Goal: Task Accomplishment & Management: Use online tool/utility

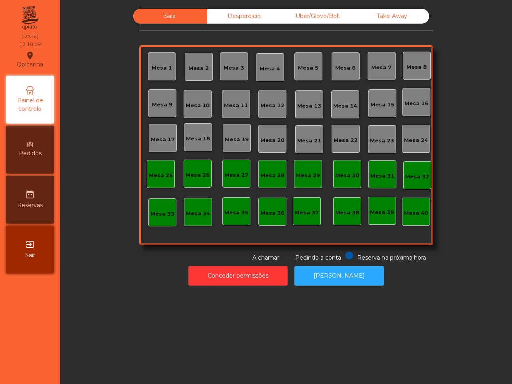
click at [303, 100] on div "Mesa 13" at bounding box center [309, 104] width 24 height 11
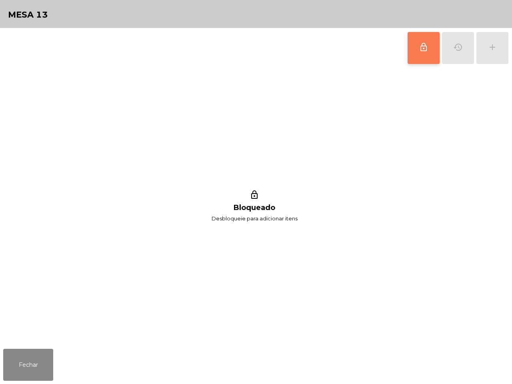
click at [424, 46] on span "lock_outline" at bounding box center [424, 47] width 10 height 10
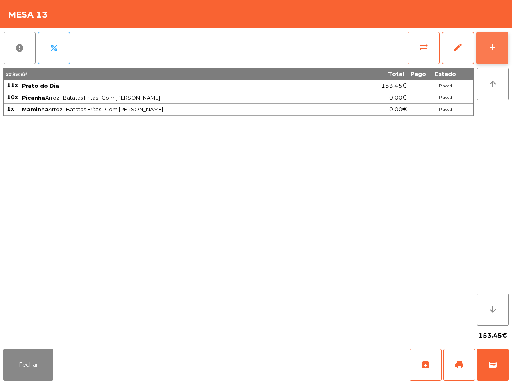
click at [493, 54] on button "add" at bounding box center [492, 48] width 32 height 32
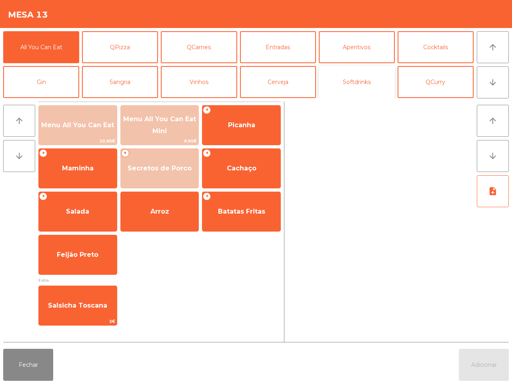
click at [339, 79] on button "Softdrinks" at bounding box center [357, 82] width 76 height 32
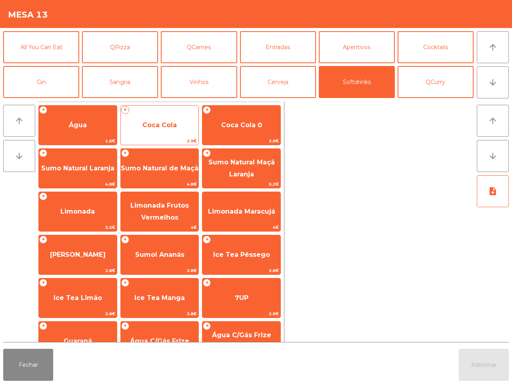
click at [175, 126] on span "Coca Cola" at bounding box center [159, 125] width 34 height 8
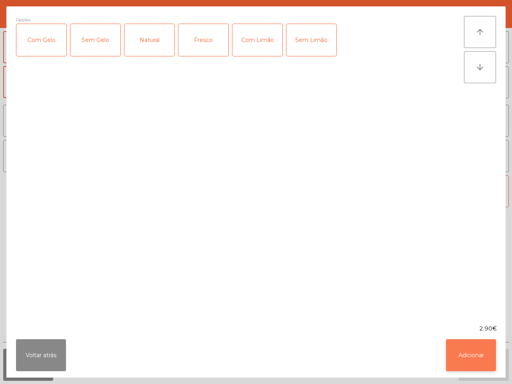
click at [483, 328] on button "Adicionar" at bounding box center [471, 355] width 50 height 32
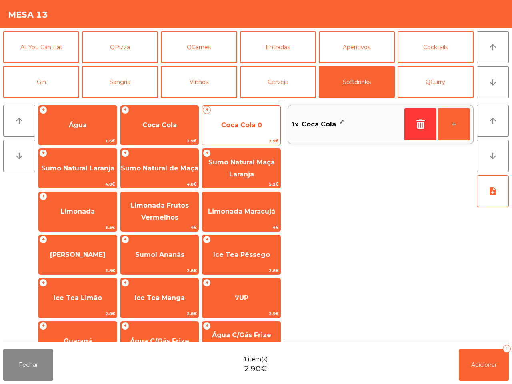
click at [222, 125] on span "Coca Cola 0" at bounding box center [241, 125] width 41 height 8
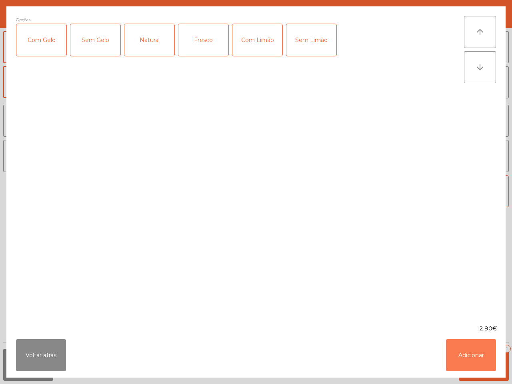
click at [453, 328] on button "Adicionar" at bounding box center [471, 355] width 50 height 32
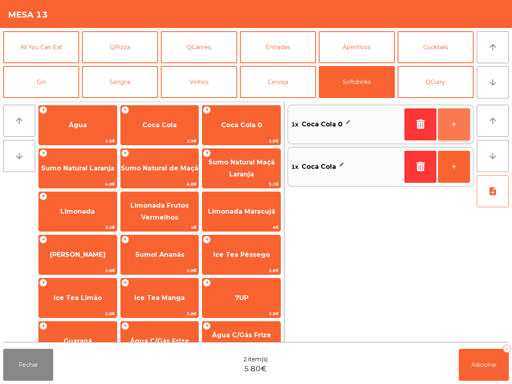
click at [452, 122] on button "+" at bounding box center [454, 124] width 32 height 32
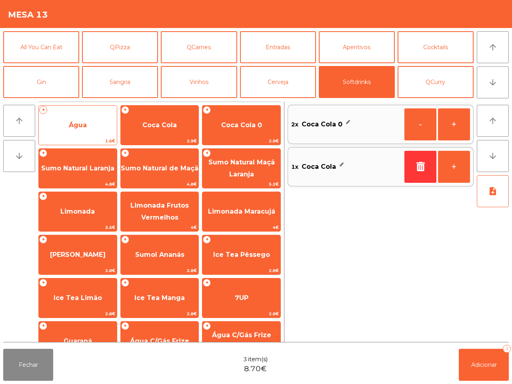
click at [90, 124] on span "Água" at bounding box center [78, 125] width 78 height 22
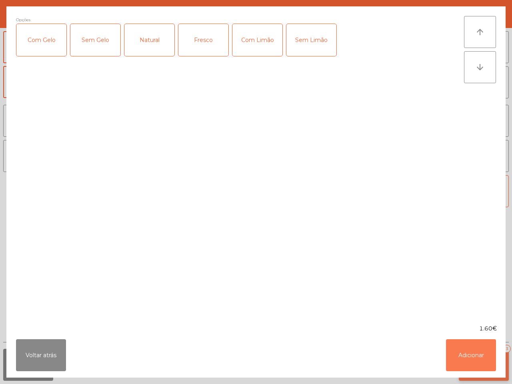
drag, startPoint x: 482, startPoint y: 356, endPoint x: 481, endPoint y: 352, distance: 4.2
click at [482, 328] on button "Adicionar" at bounding box center [471, 355] width 50 height 32
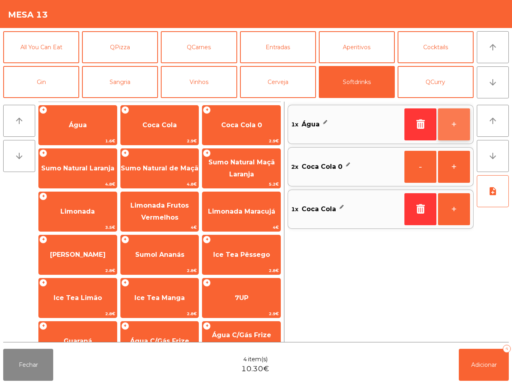
click at [455, 124] on button "+" at bounding box center [454, 124] width 32 height 32
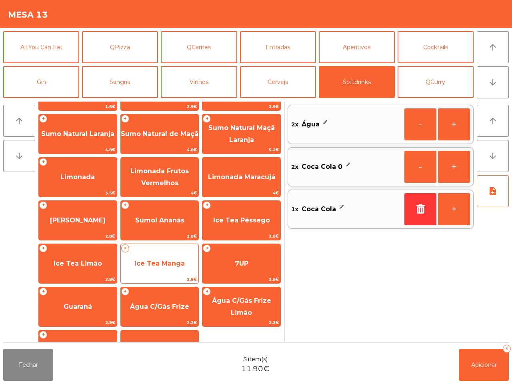
scroll to position [65, 0]
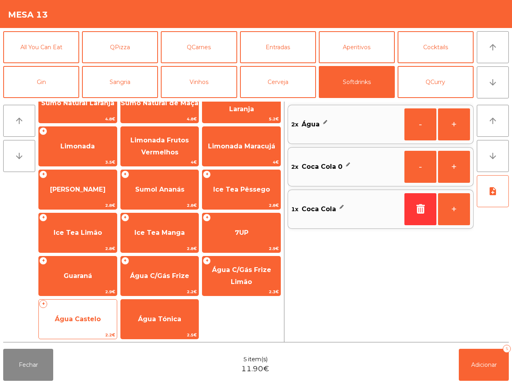
click at [107, 324] on span "Água Castelo" at bounding box center [78, 319] width 78 height 22
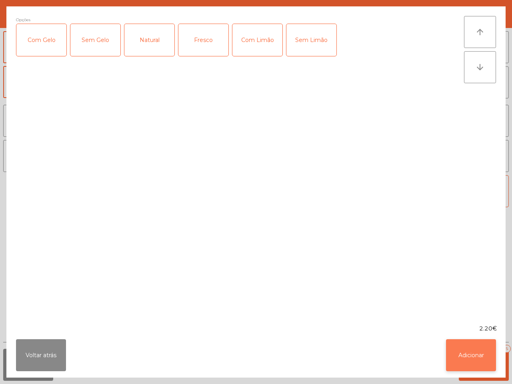
click at [463, 328] on button "Adicionar" at bounding box center [471, 355] width 50 height 32
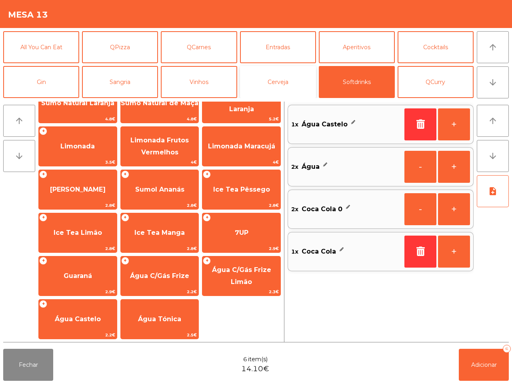
click at [259, 84] on button "Cerveja" at bounding box center [278, 82] width 76 height 32
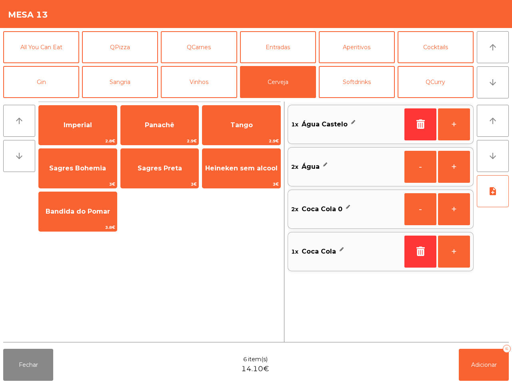
scroll to position [0, 0]
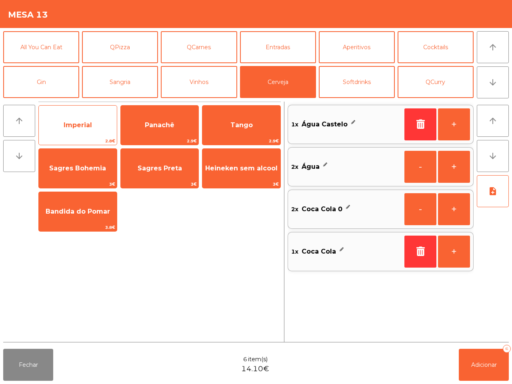
click at [107, 123] on span "Imperial" at bounding box center [78, 125] width 78 height 22
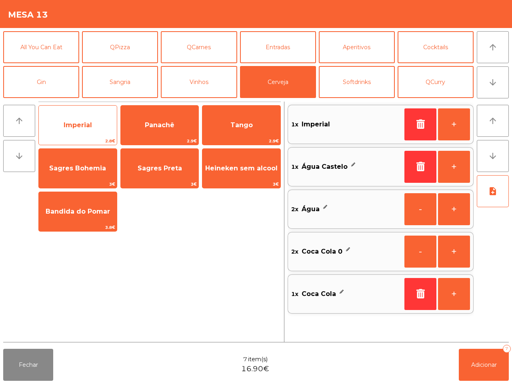
click at [107, 123] on span "Imperial" at bounding box center [78, 125] width 78 height 22
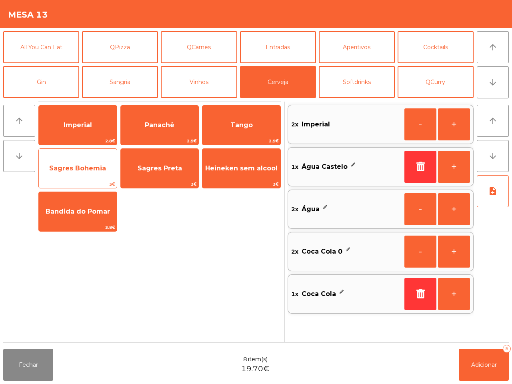
click at [60, 161] on span "Sagres Bohemia" at bounding box center [78, 169] width 78 height 22
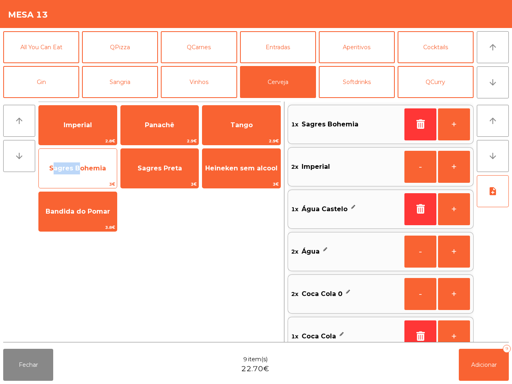
click at [60, 161] on span "Sagres Bohemia" at bounding box center [78, 169] width 78 height 22
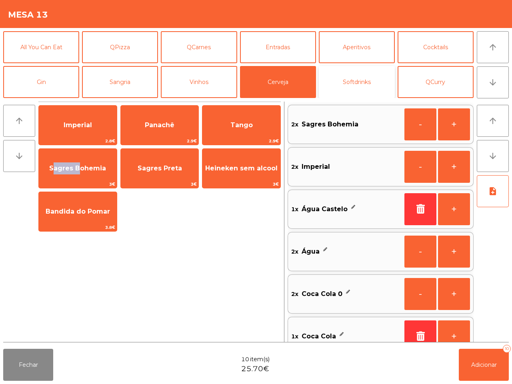
click at [350, 84] on button "Softdrinks" at bounding box center [357, 82] width 76 height 32
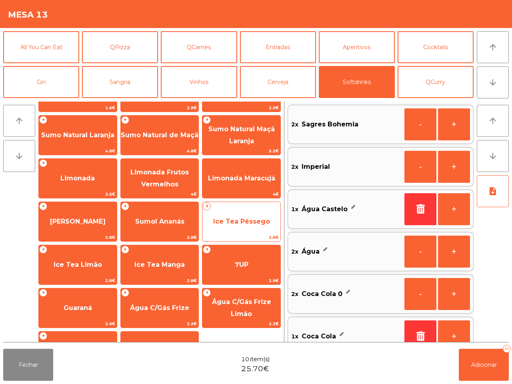
scroll to position [65, 0]
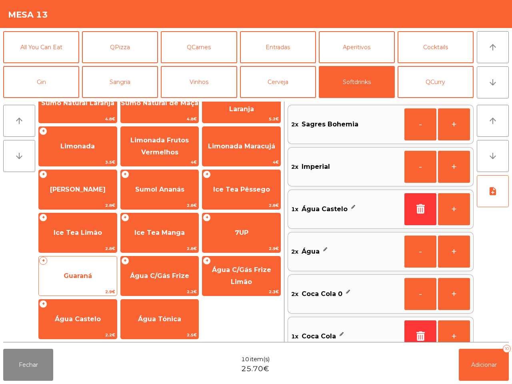
click at [86, 272] on span "Guaraná" at bounding box center [78, 276] width 28 height 8
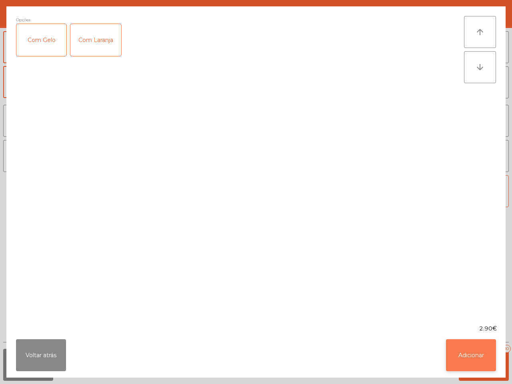
click at [469, 328] on button "Adicionar" at bounding box center [471, 355] width 50 height 32
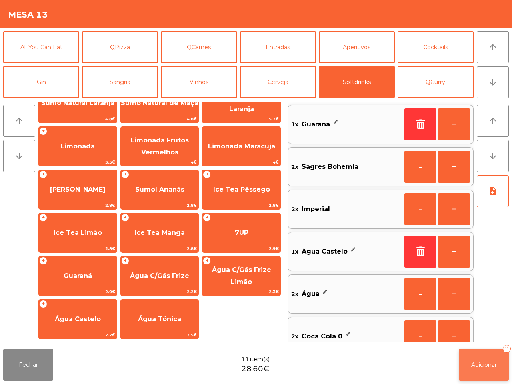
click at [475, 328] on button "Adicionar 11" at bounding box center [484, 365] width 50 height 32
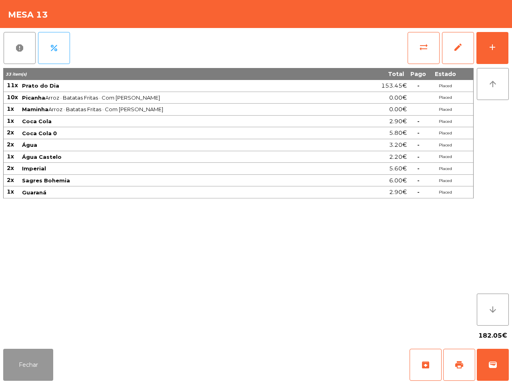
drag, startPoint x: 30, startPoint y: 359, endPoint x: 16, endPoint y: 358, distance: 14.4
click at [22, 328] on button "Fechar" at bounding box center [28, 365] width 50 height 32
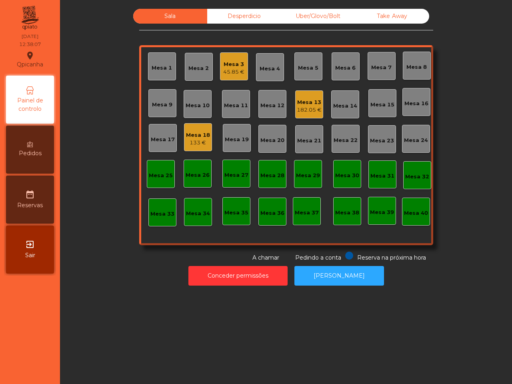
click at [224, 103] on div "Mesa 11" at bounding box center [236, 106] width 24 height 8
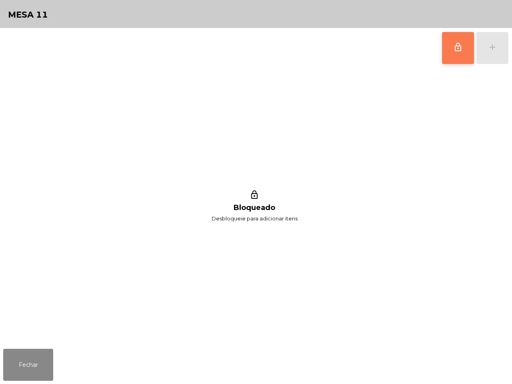
click at [455, 53] on button "lock_outline" at bounding box center [458, 48] width 32 height 32
click at [487, 49] on button "add" at bounding box center [492, 48] width 32 height 32
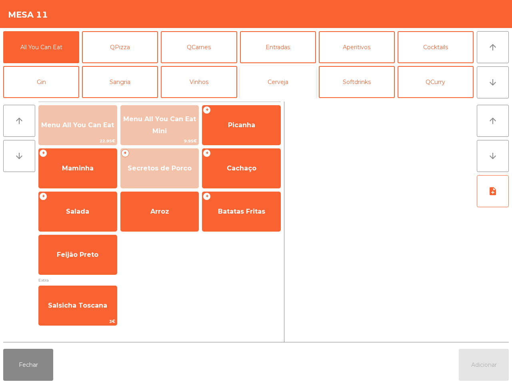
click at [282, 82] on button "Cerveja" at bounding box center [278, 82] width 76 height 32
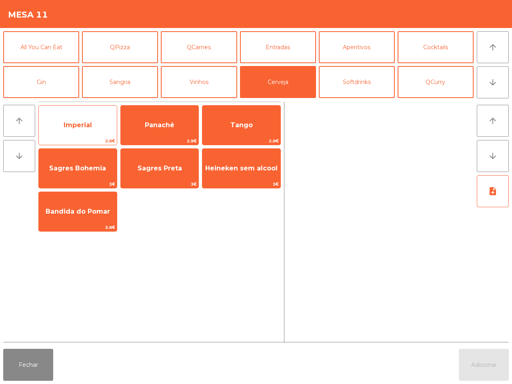
click at [93, 111] on div "Imperial 2.8€" at bounding box center [77, 125] width 79 height 40
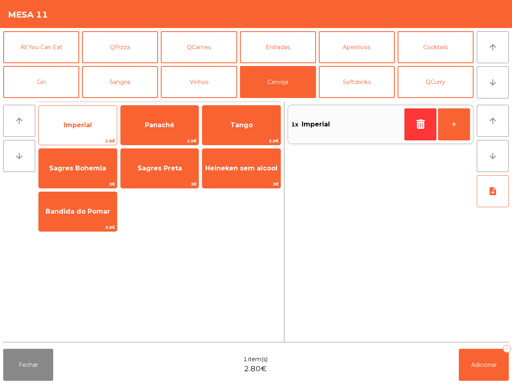
click at [93, 111] on div "Imperial 2.8€" at bounding box center [77, 125] width 79 height 40
click at [93, 113] on div "Imperial 2.8€" at bounding box center [77, 125] width 79 height 40
click at [99, 115] on span "Imperial" at bounding box center [78, 125] width 78 height 22
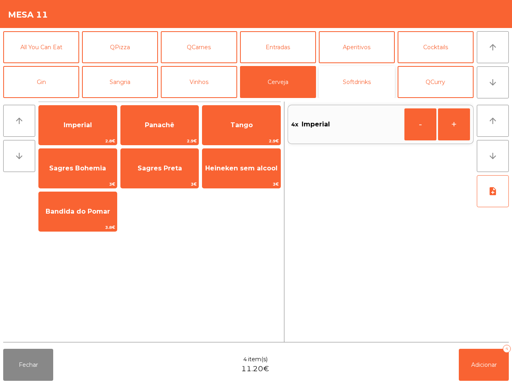
click at [342, 85] on button "Softdrinks" at bounding box center [357, 82] width 76 height 32
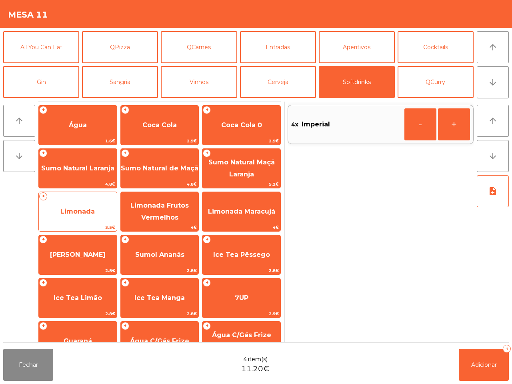
click at [101, 204] on span "Limonada" at bounding box center [78, 212] width 78 height 22
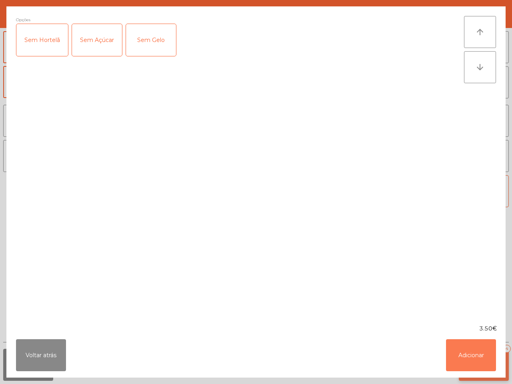
click at [464, 328] on button "Adicionar" at bounding box center [471, 355] width 50 height 32
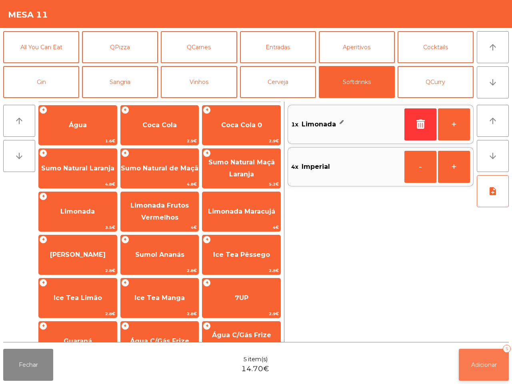
click at [473, 328] on span "Adicionar" at bounding box center [484, 364] width 26 height 7
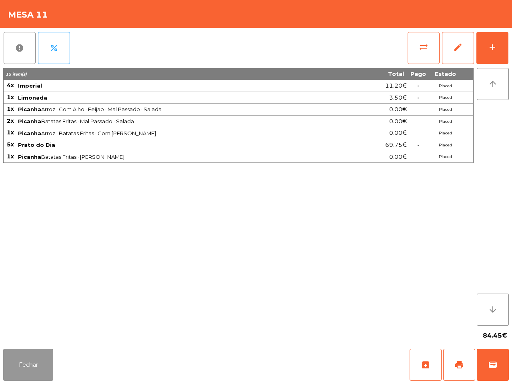
drag, startPoint x: 20, startPoint y: 363, endPoint x: 23, endPoint y: 357, distance: 6.6
click at [22, 328] on button "Fechar" at bounding box center [28, 365] width 50 height 32
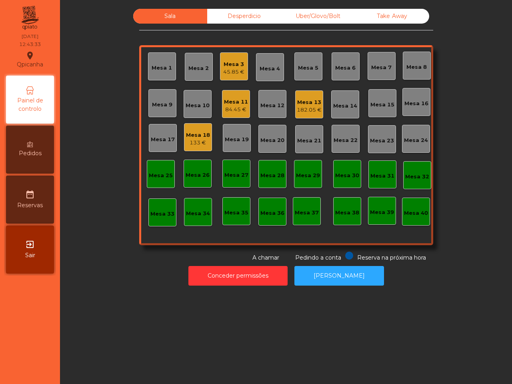
click at [302, 98] on div "Mesa 13" at bounding box center [309, 102] width 25 height 8
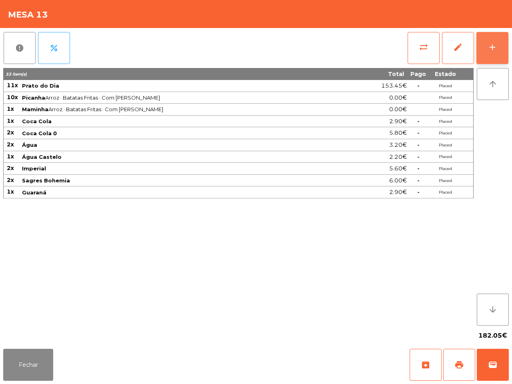
click at [489, 43] on div "add" at bounding box center [492, 47] width 10 height 10
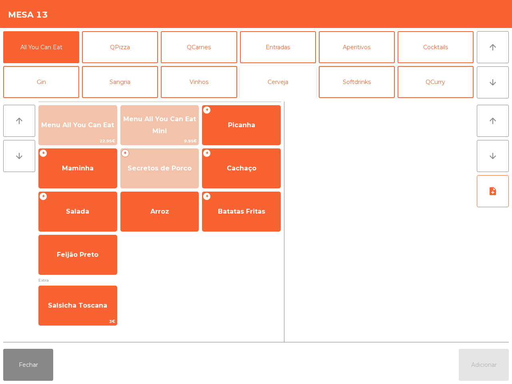
click at [290, 84] on button "Cerveja" at bounding box center [278, 82] width 76 height 32
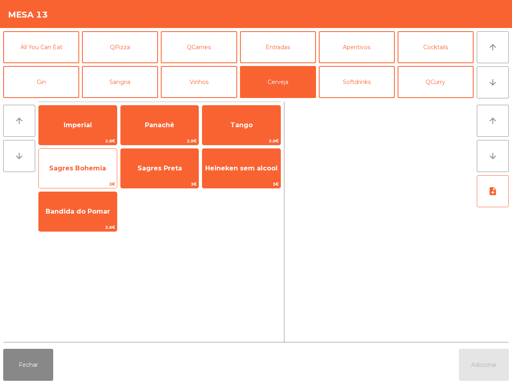
click at [92, 171] on span "Sagres Bohemia" at bounding box center [77, 168] width 57 height 8
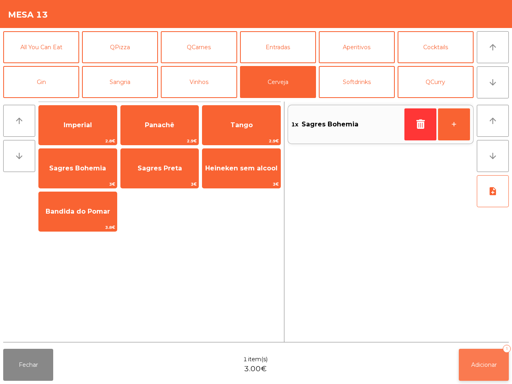
click at [474, 328] on span "Adicionar" at bounding box center [484, 364] width 26 height 7
